Goal: Information Seeking & Learning: Learn about a topic

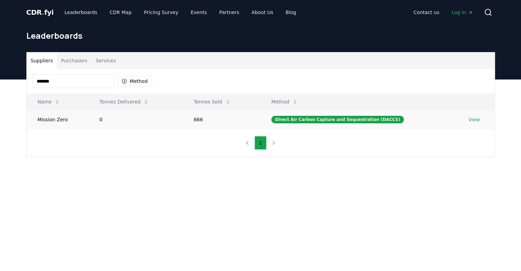
type input "*******"
click at [469, 116] on link "View" at bounding box center [474, 119] width 11 height 7
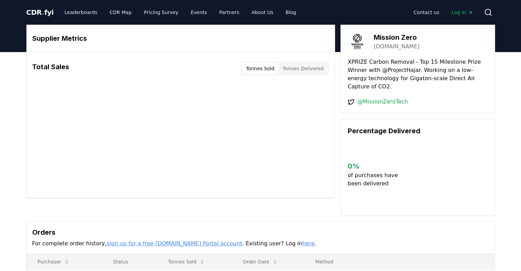
scroll to position [151, 0]
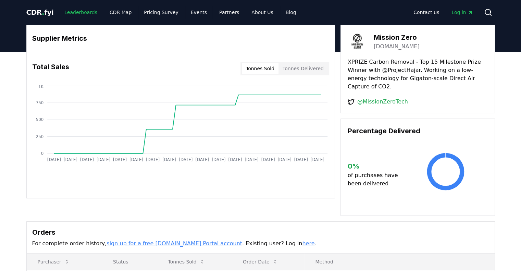
click at [69, 11] on link "Leaderboards" at bounding box center [81, 12] width 44 height 12
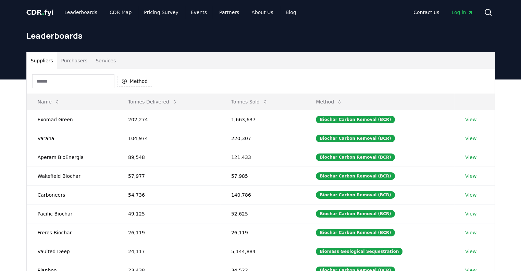
click at [71, 74] on input at bounding box center [73, 81] width 82 height 14
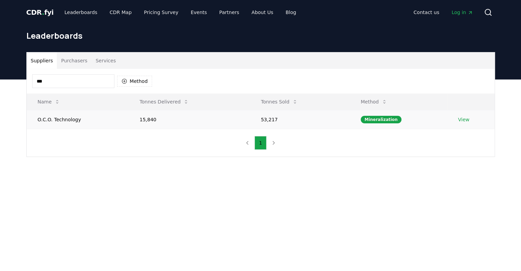
type input "***"
click at [459, 116] on link "View" at bounding box center [463, 119] width 11 height 7
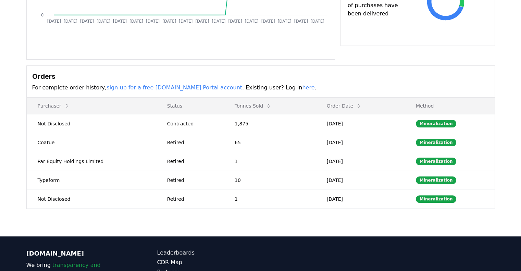
scroll to position [138, 0]
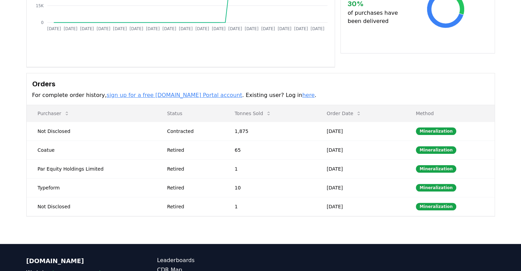
scroll to position [130, 0]
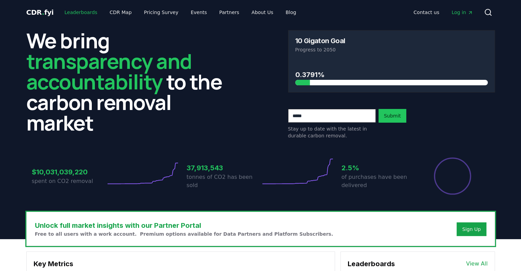
click at [59, 10] on link "Leaderboards" at bounding box center [81, 12] width 44 height 12
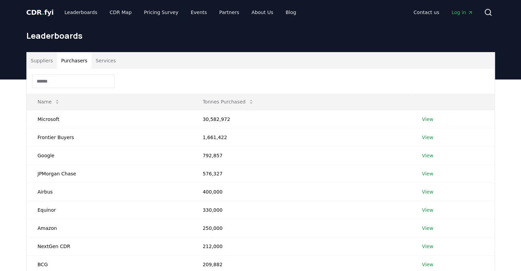
click at [60, 52] on button "Purchasers" at bounding box center [74, 60] width 35 height 16
click at [473, 10] on icon "Main" at bounding box center [470, 12] width 5 height 5
